Goal: Task Accomplishment & Management: Complete application form

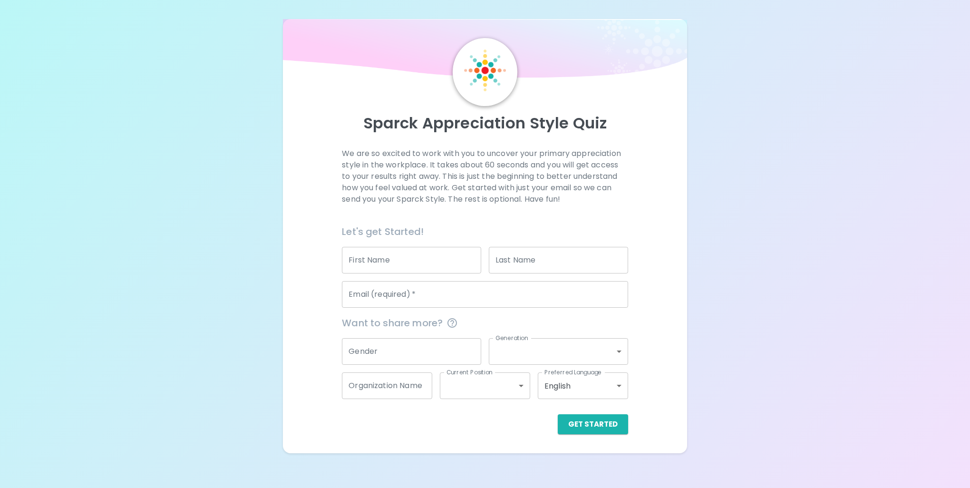
click at [384, 257] on input "First Name" at bounding box center [411, 260] width 139 height 27
click at [365, 263] on input "First Name" at bounding box center [411, 260] width 139 height 27
type input "[PERSON_NAME]"
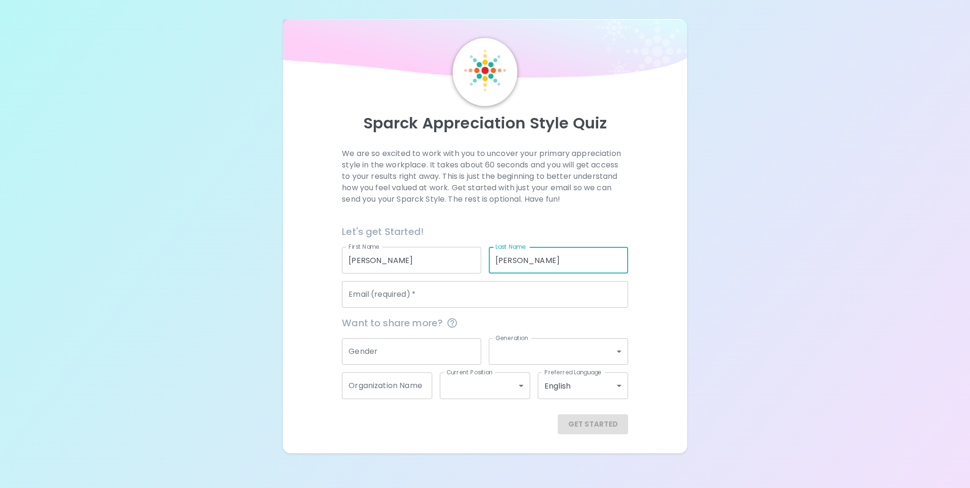
type input "[PERSON_NAME]"
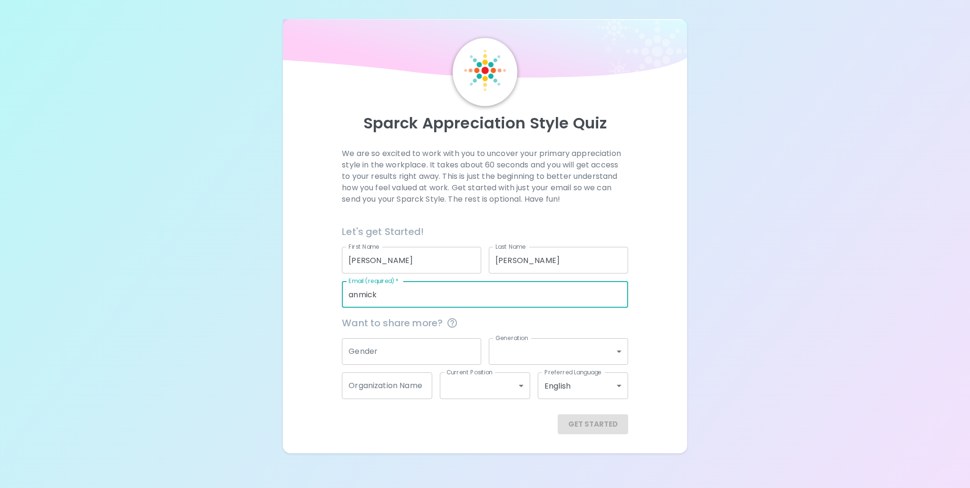
type input "[EMAIL_ADDRESS][DOMAIN_NAME]"
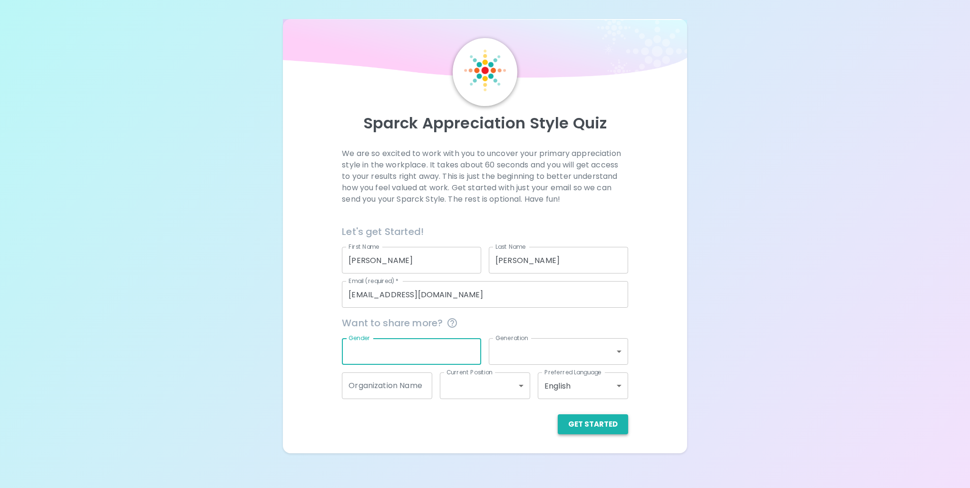
click at [588, 419] on button "Get Started" at bounding box center [593, 424] width 70 height 20
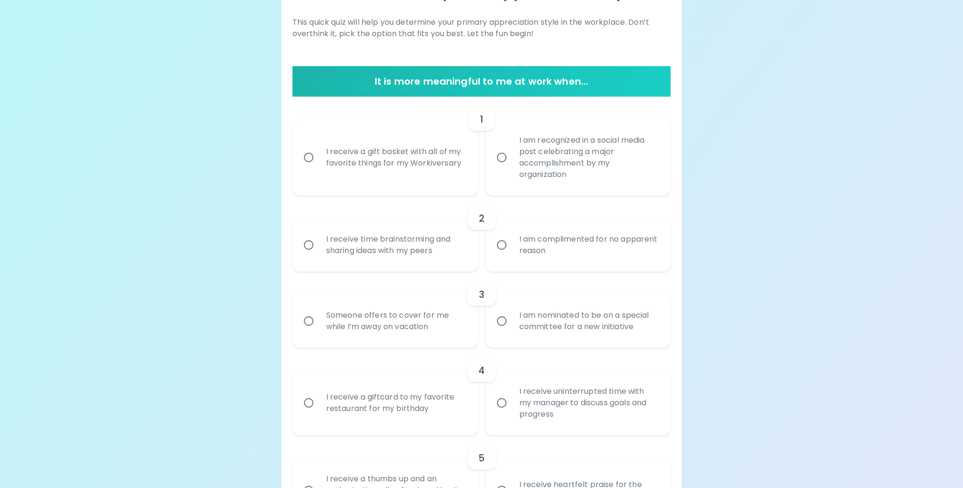
scroll to position [143, 0]
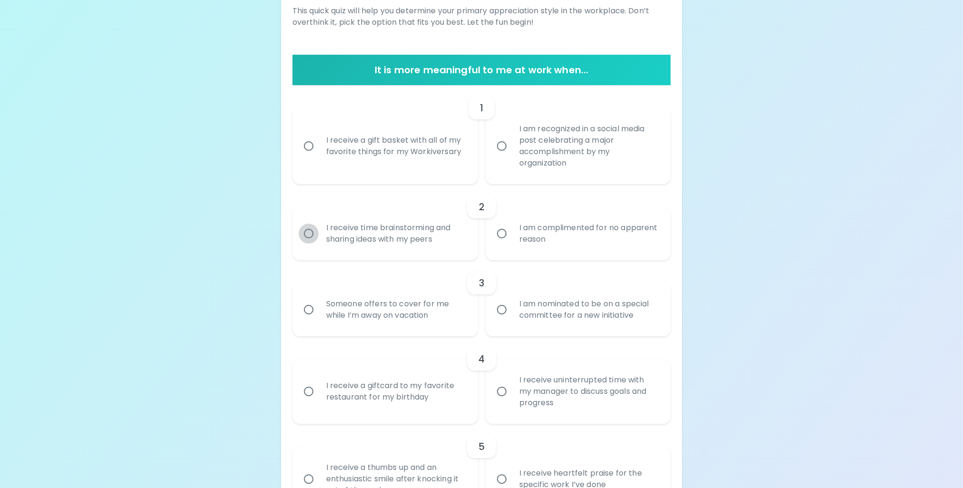
click at [310, 233] on input "I receive time brainstorming and sharing ideas with my peers" at bounding box center [309, 234] width 20 height 20
radio input "true"
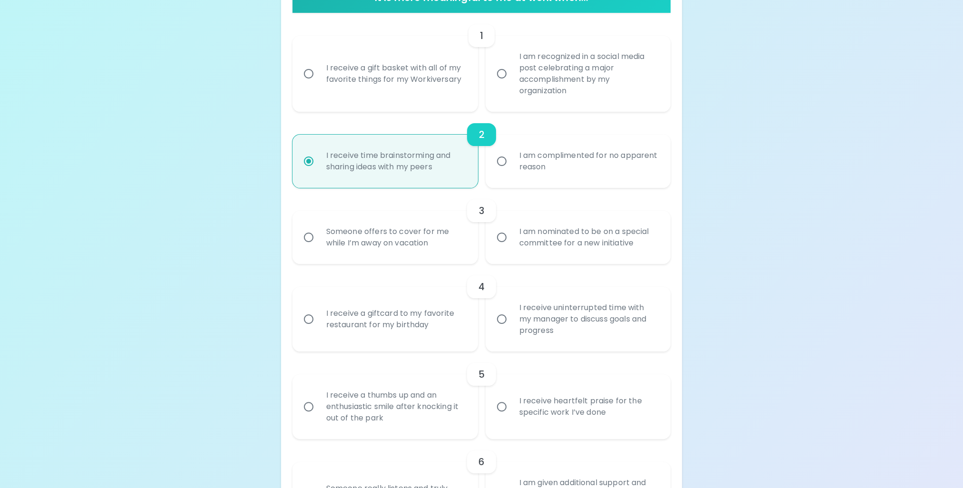
scroll to position [219, 0]
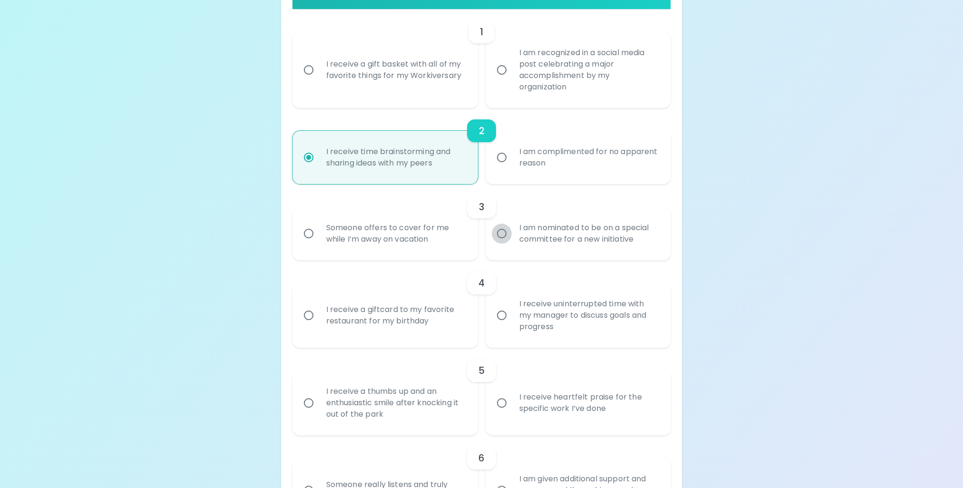
click at [501, 231] on input "I am nominated to be on a special committee for a new initiative" at bounding box center [502, 234] width 20 height 20
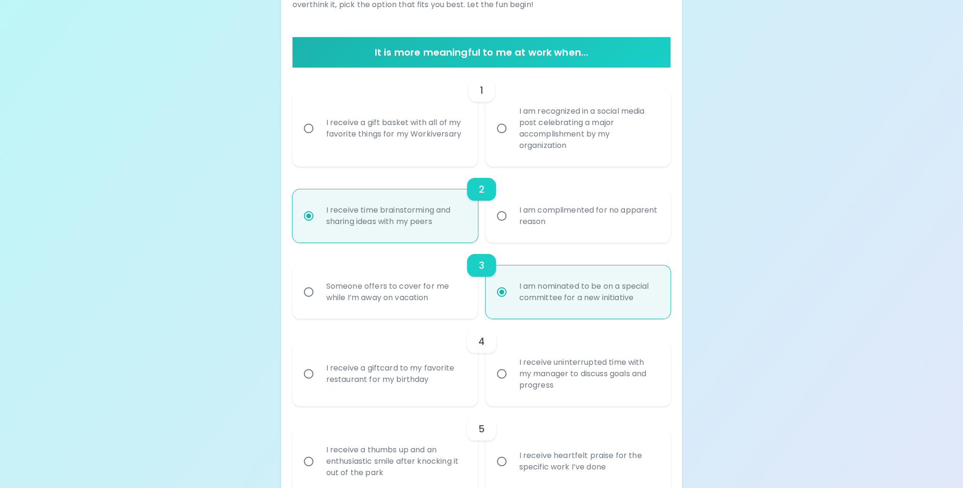
scroll to position [295, 0]
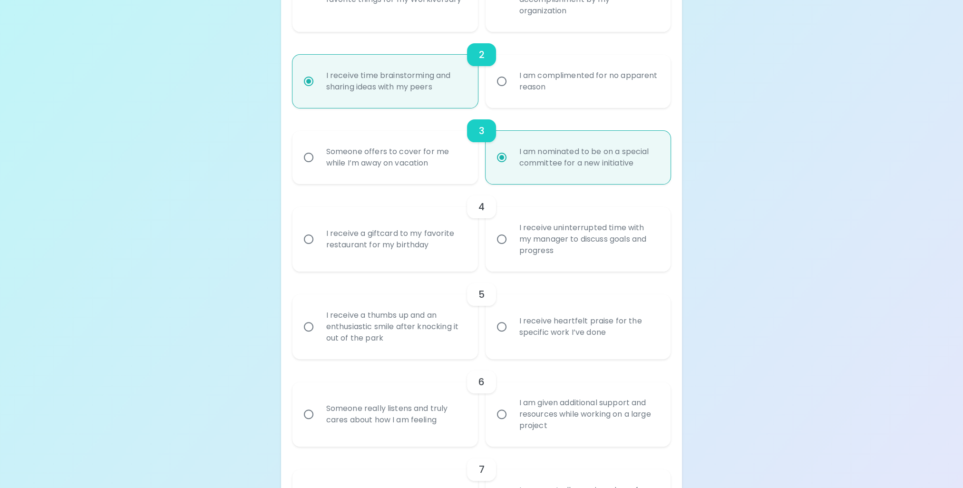
radio input "true"
click at [504, 326] on input "I receive heartfelt praise for the specific work I’ve done" at bounding box center [502, 327] width 20 height 20
radio input "false"
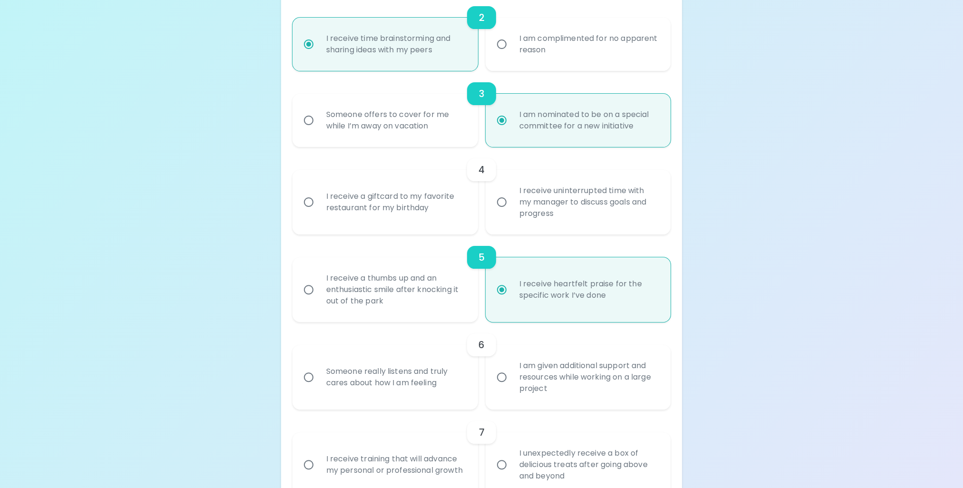
scroll to position [371, 0]
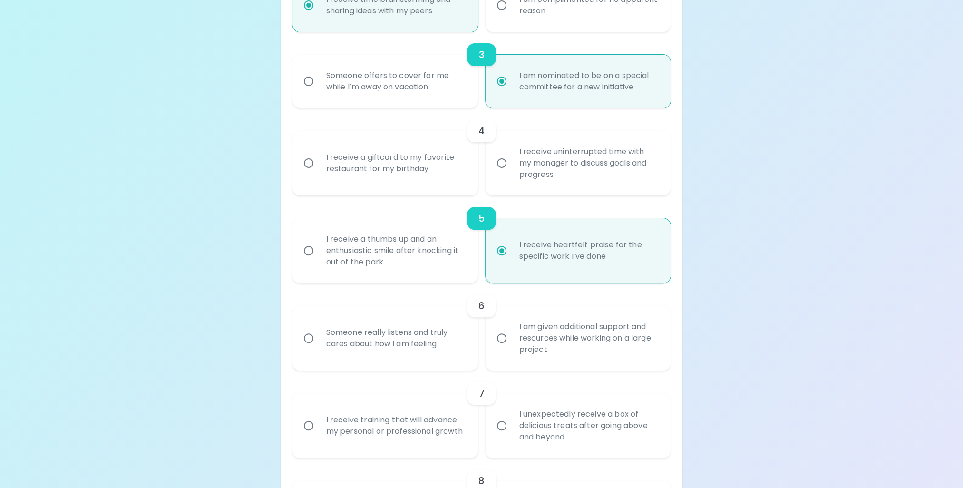
radio input "true"
